Goal: Task Accomplishment & Management: Complete application form

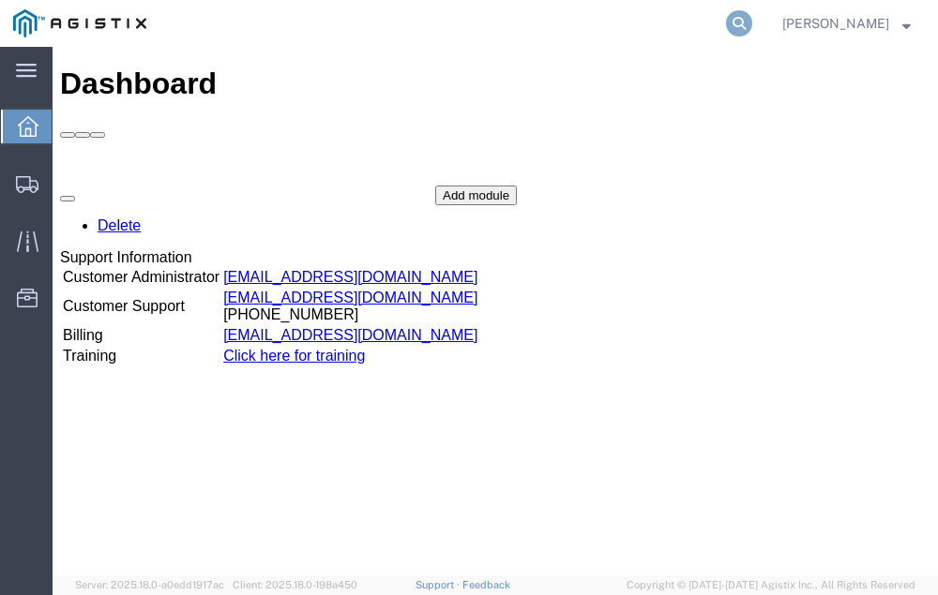
click at [752, 20] on icon at bounding box center [739, 23] width 26 height 26
type input "56704913"
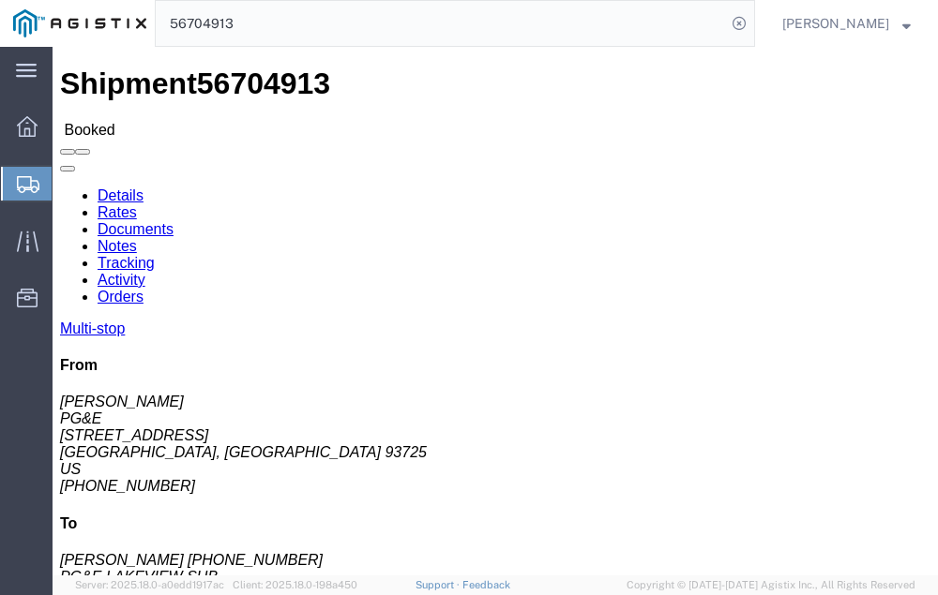
click link "Tracking"
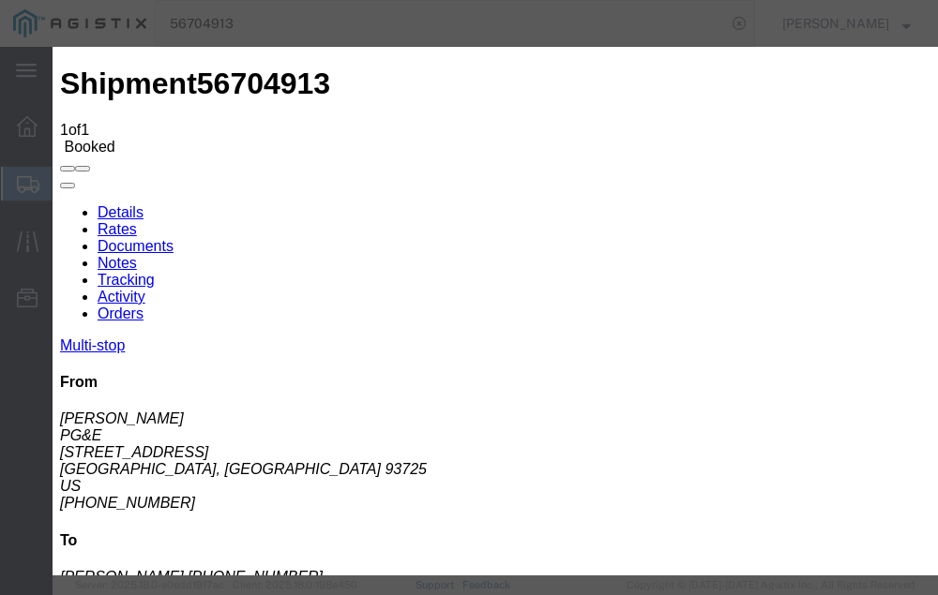
type input "[DATE]"
type input "8:00 AM"
select select "DELIVRED"
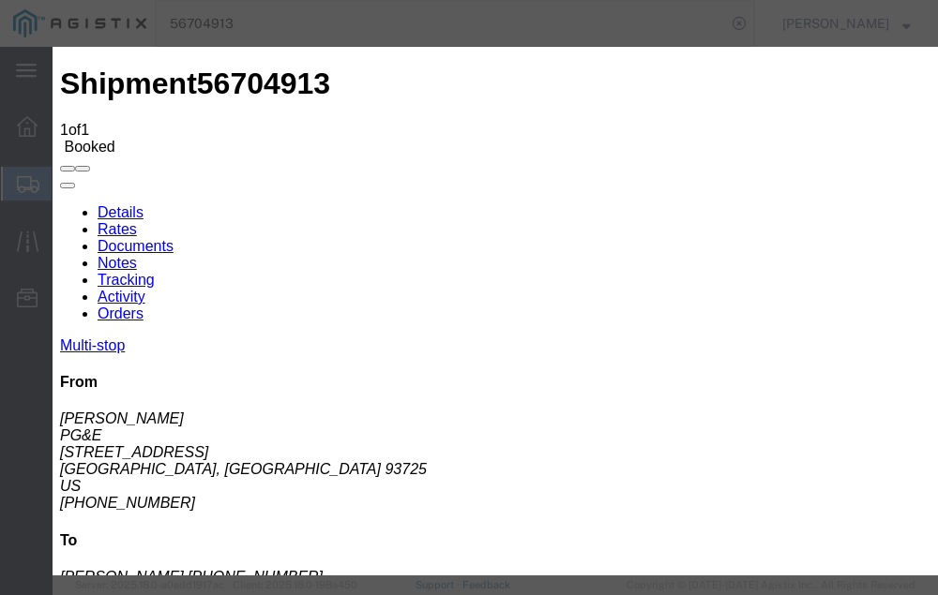
type input "[DATE]"
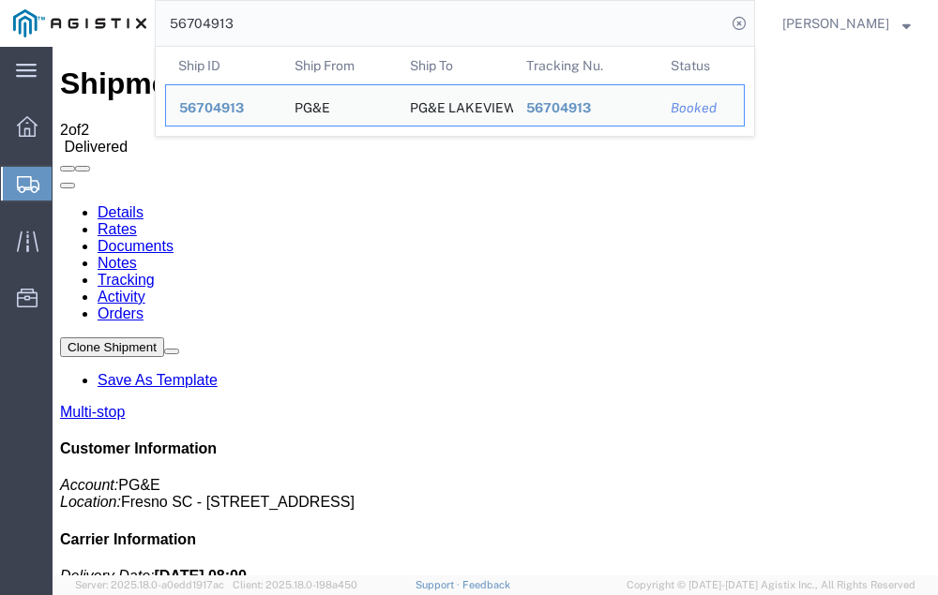
click at [280, 23] on input "56704913" at bounding box center [441, 23] width 570 height 45
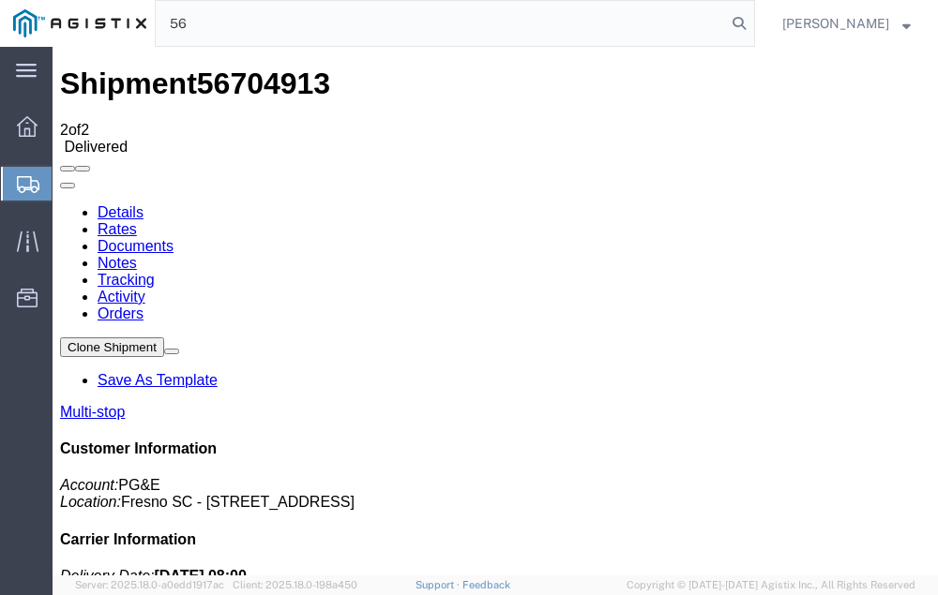
type input "5"
